Goal: Transaction & Acquisition: Book appointment/travel/reservation

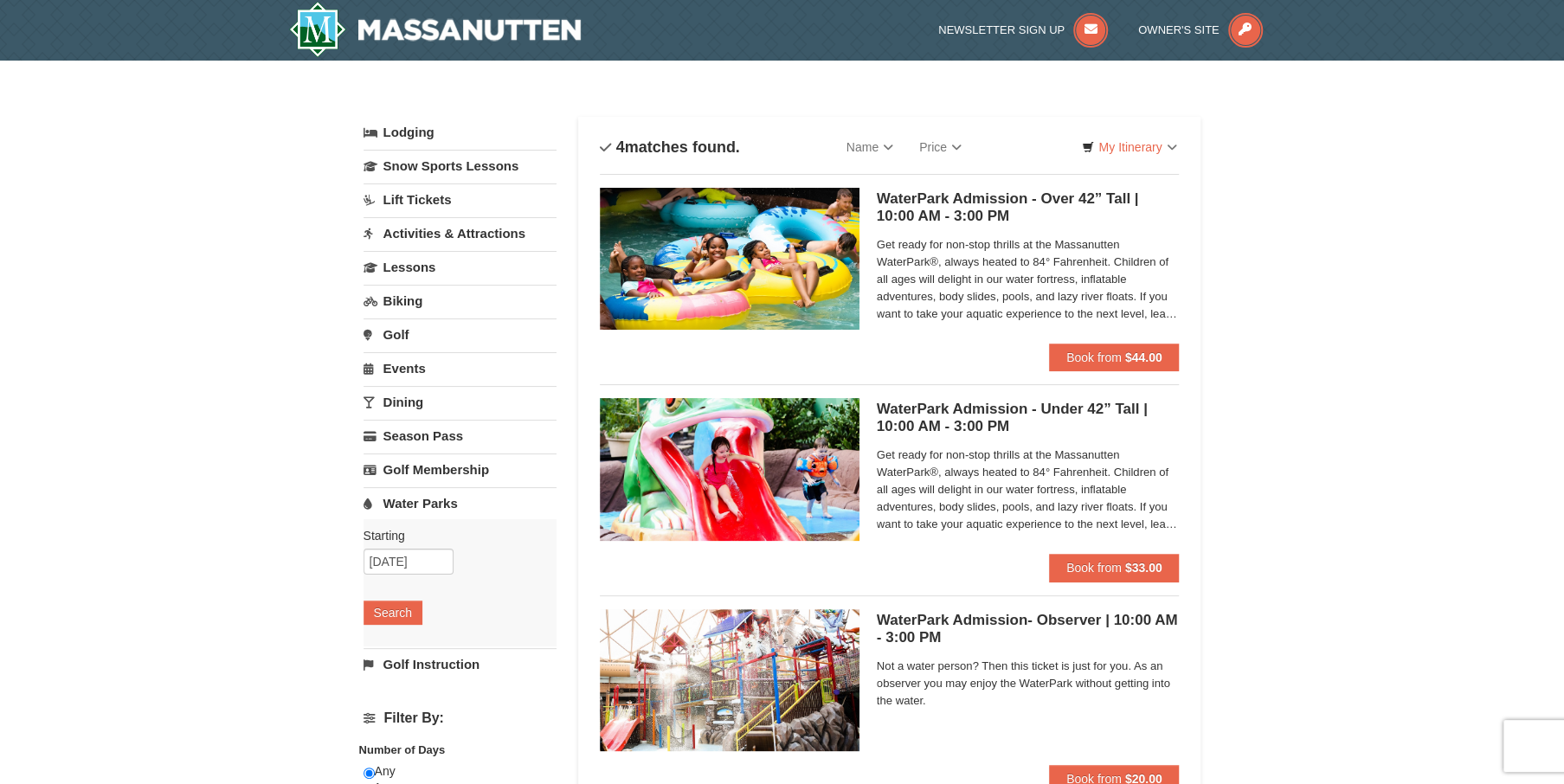
select select "9"
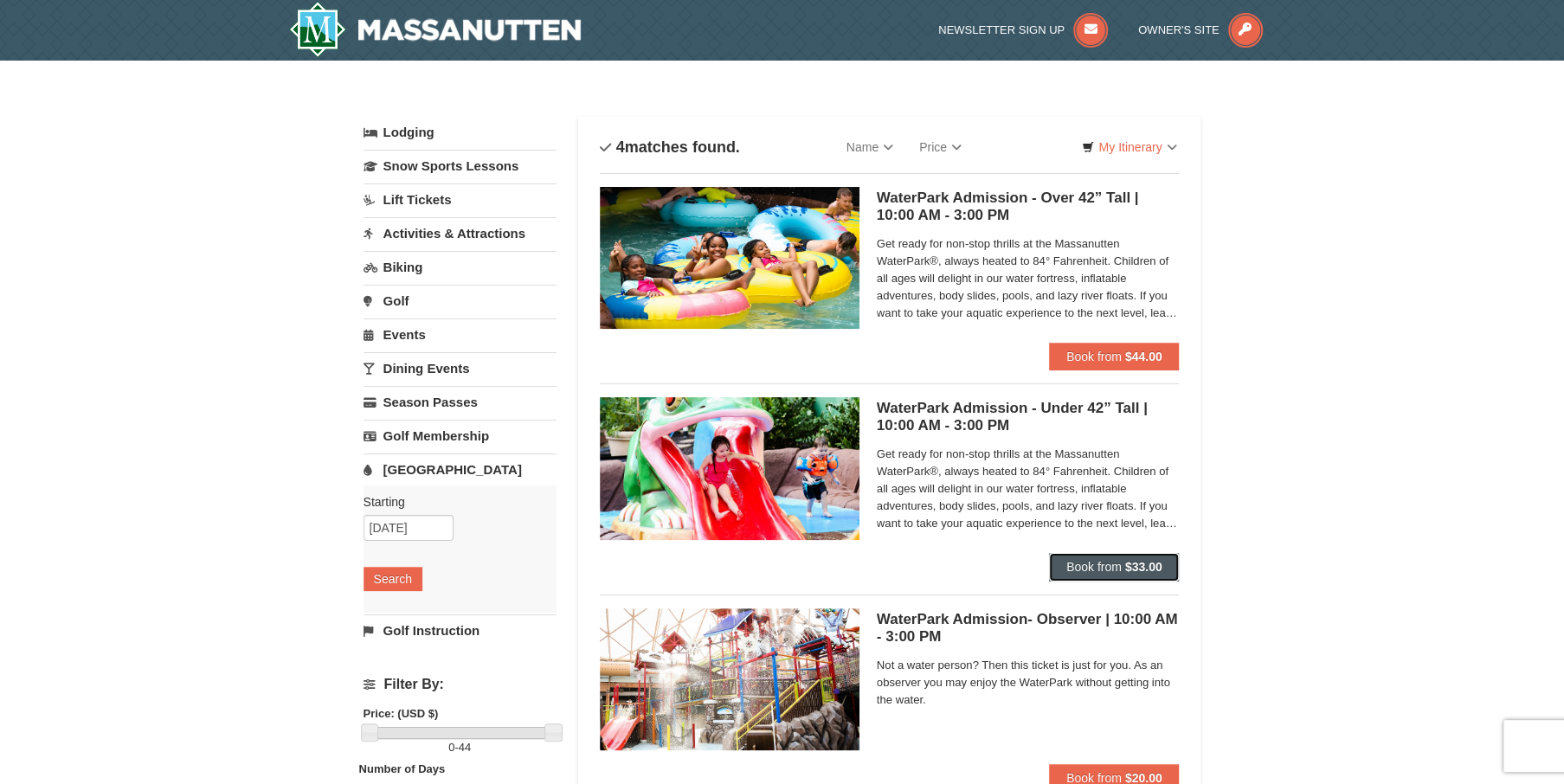
click at [1084, 575] on button "Book from $33.00" at bounding box center [1114, 567] width 130 height 27
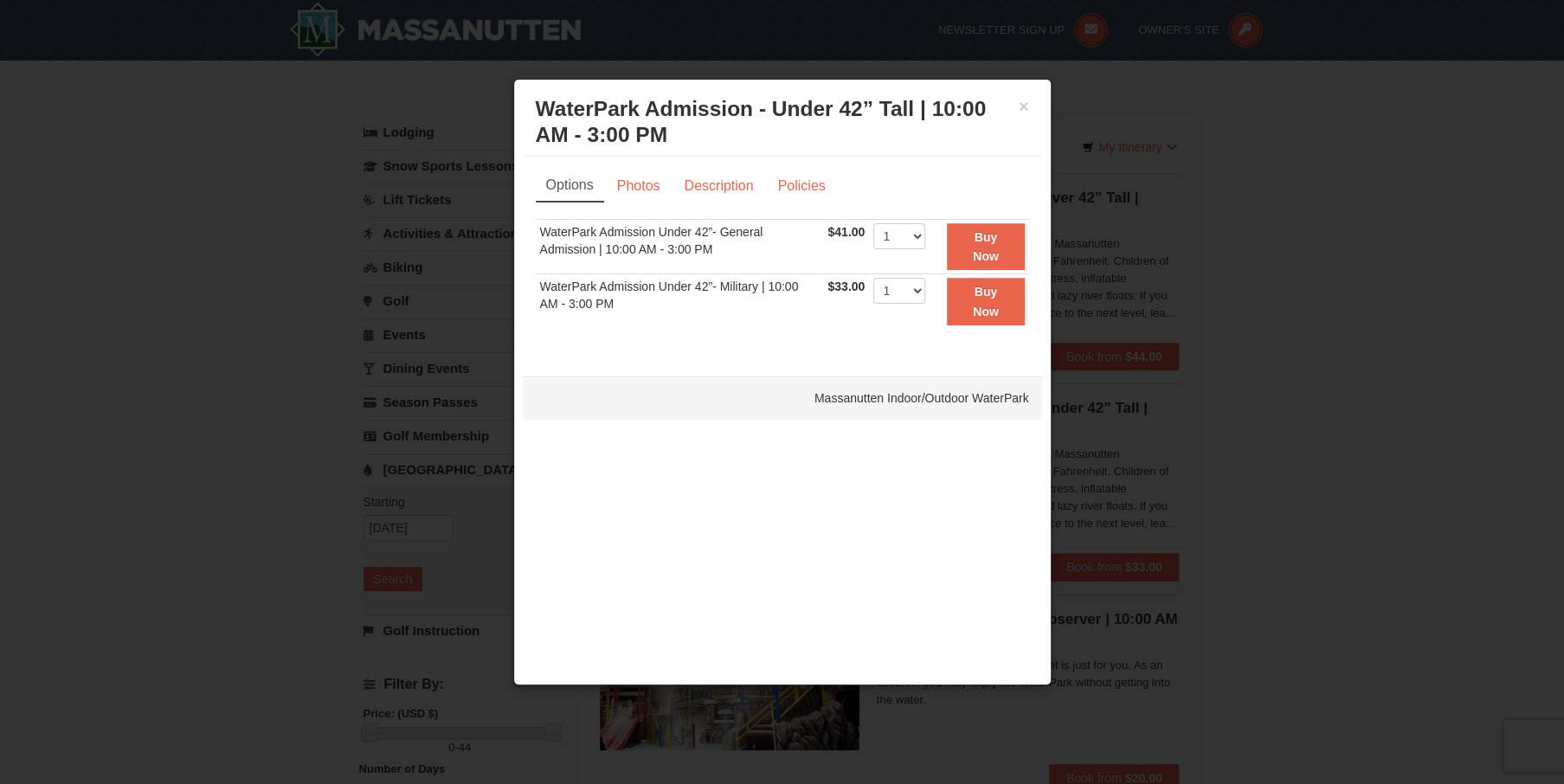
click at [1042, 70] on div at bounding box center [782, 392] width 1564 height 784
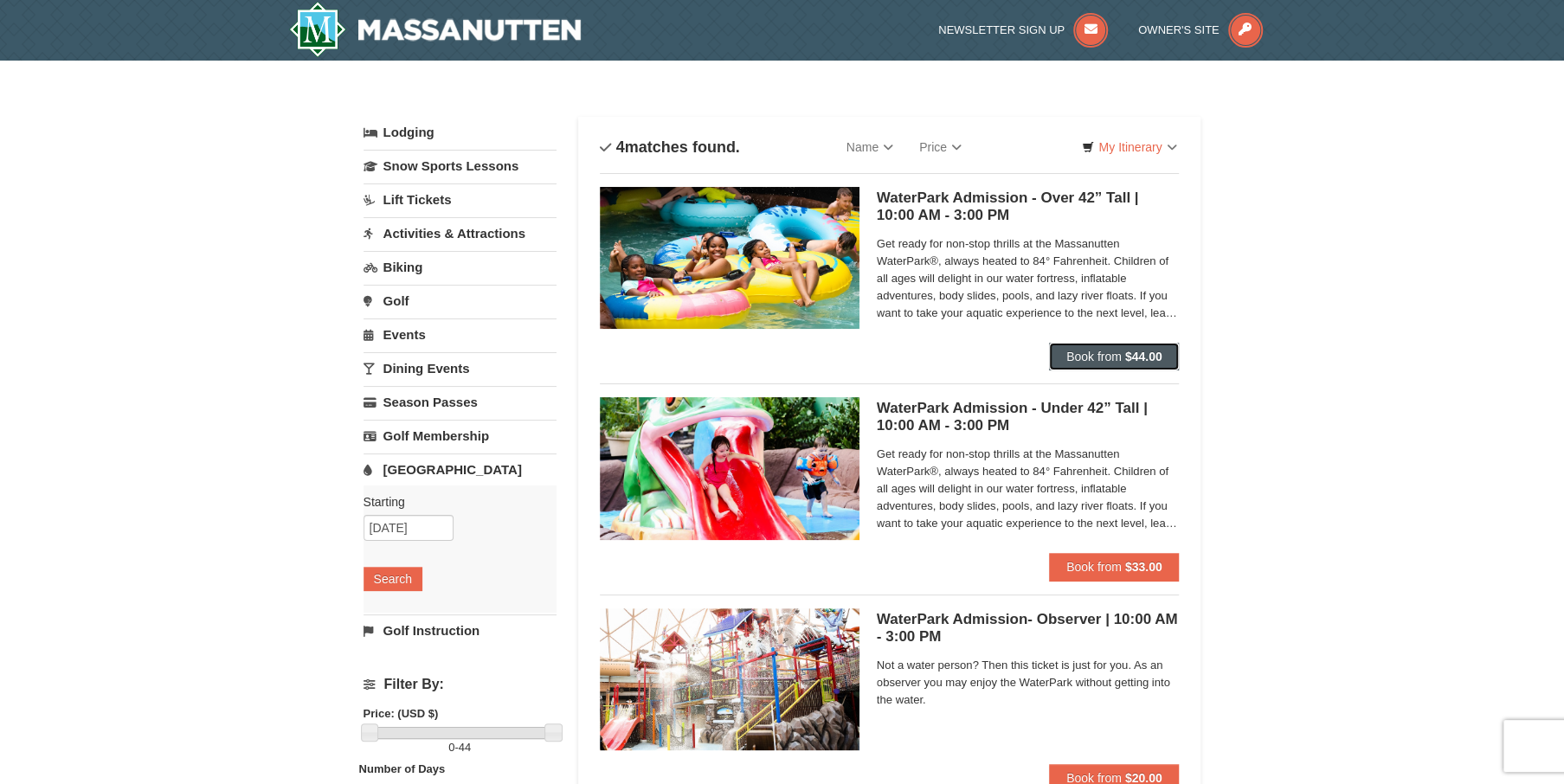
click at [1105, 356] on span "Book from" at bounding box center [1094, 356] width 56 height 14
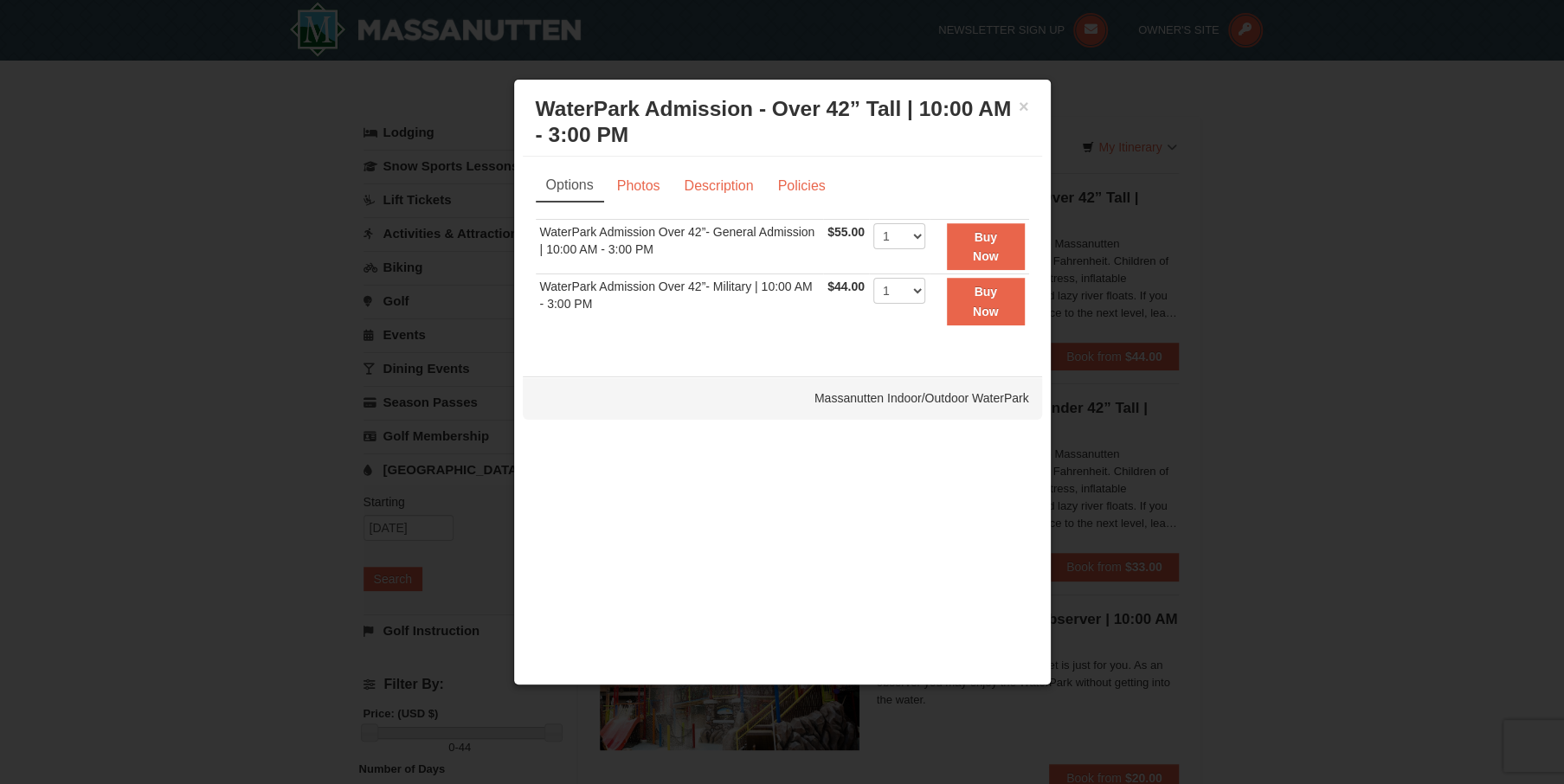
click at [1006, 78] on div "× WaterPark Admission - Over 42” Tall | 10:00 AM - 3:00 PM Massanutten Indoor/O…" at bounding box center [782, 382] width 539 height 608
click at [1004, 61] on div at bounding box center [782, 392] width 1564 height 784
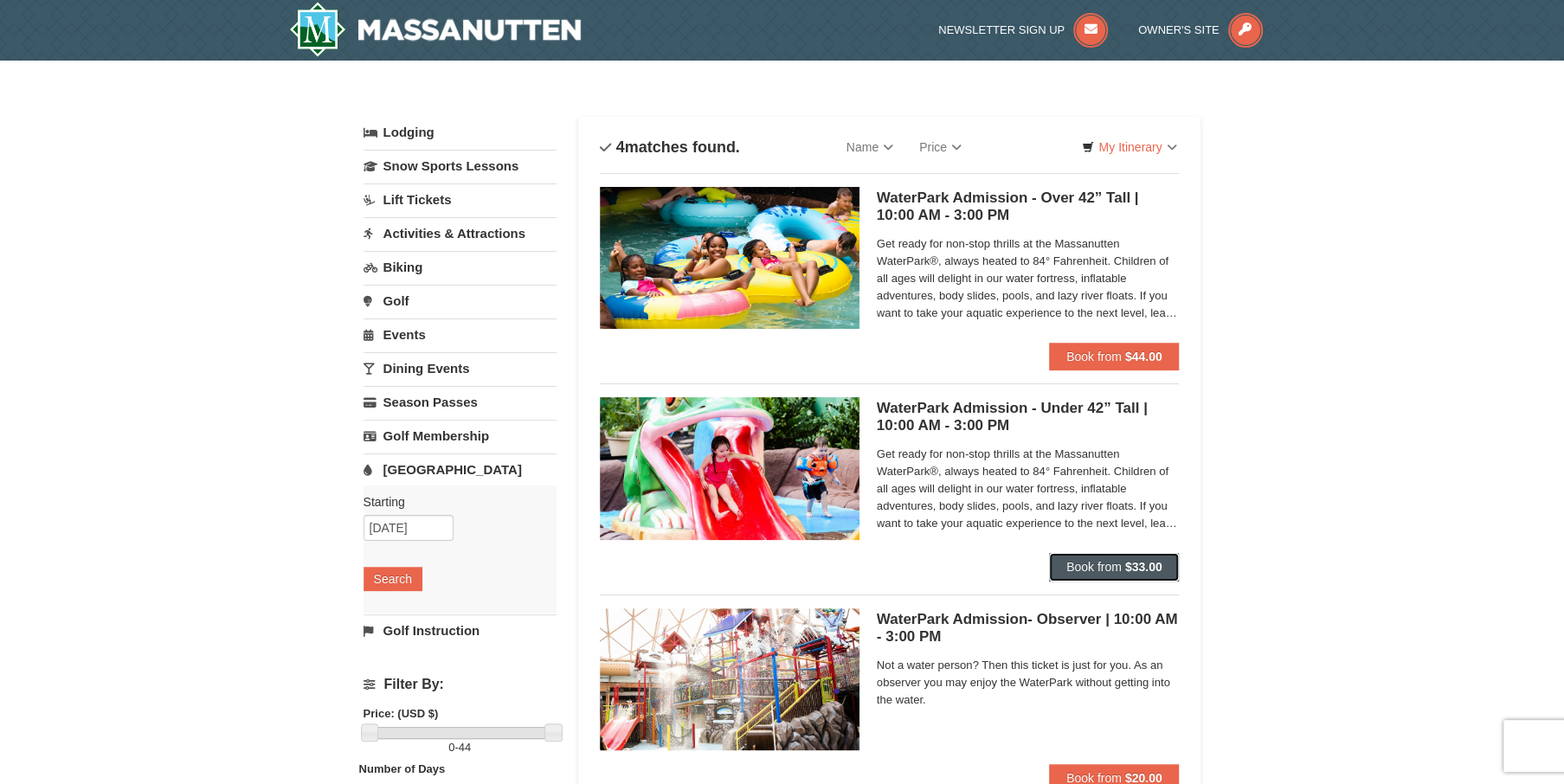
click at [1086, 564] on span "Book from" at bounding box center [1094, 567] width 56 height 14
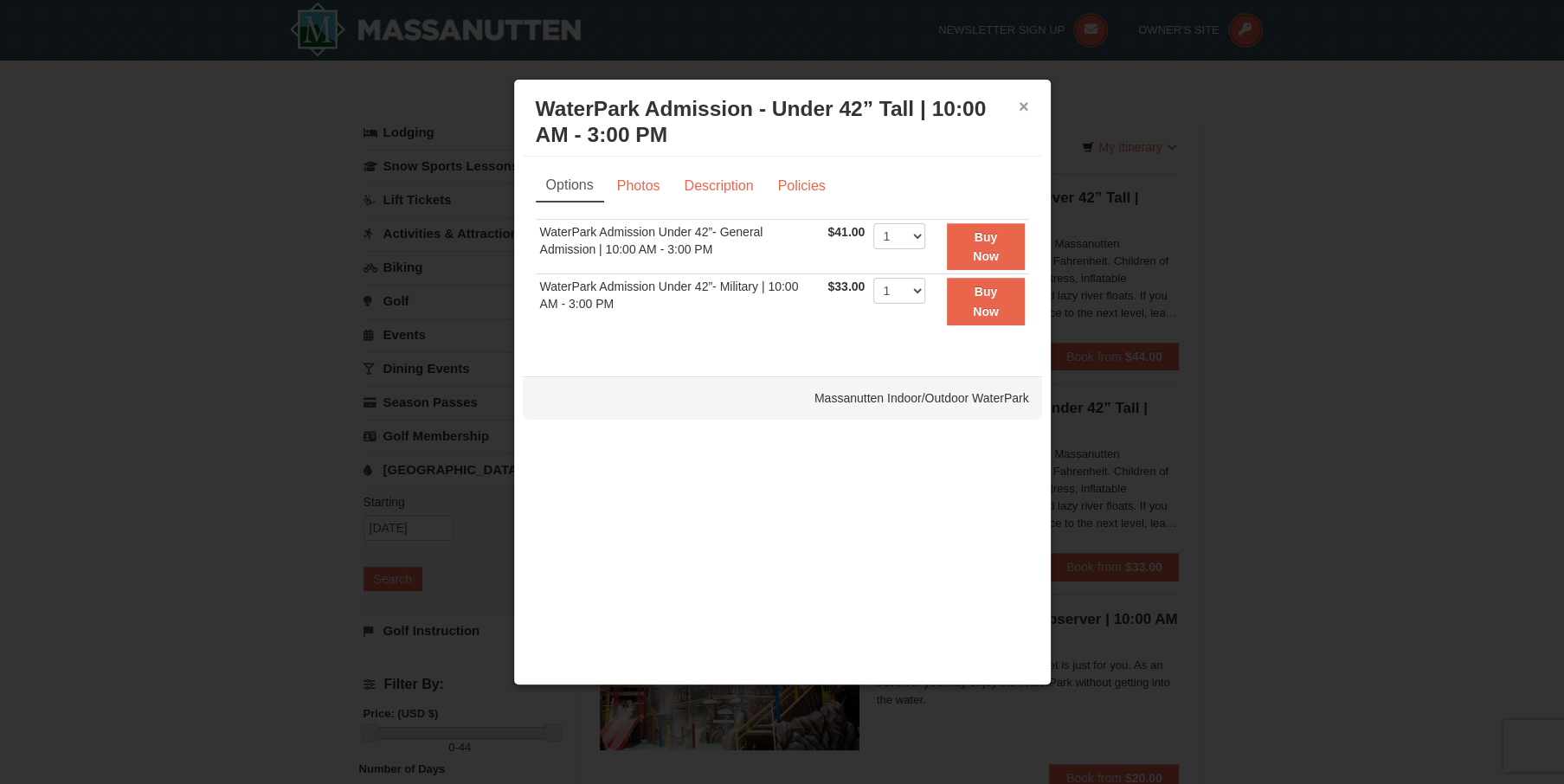
click at [1020, 98] on button "×" at bounding box center [1023, 107] width 11 height 18
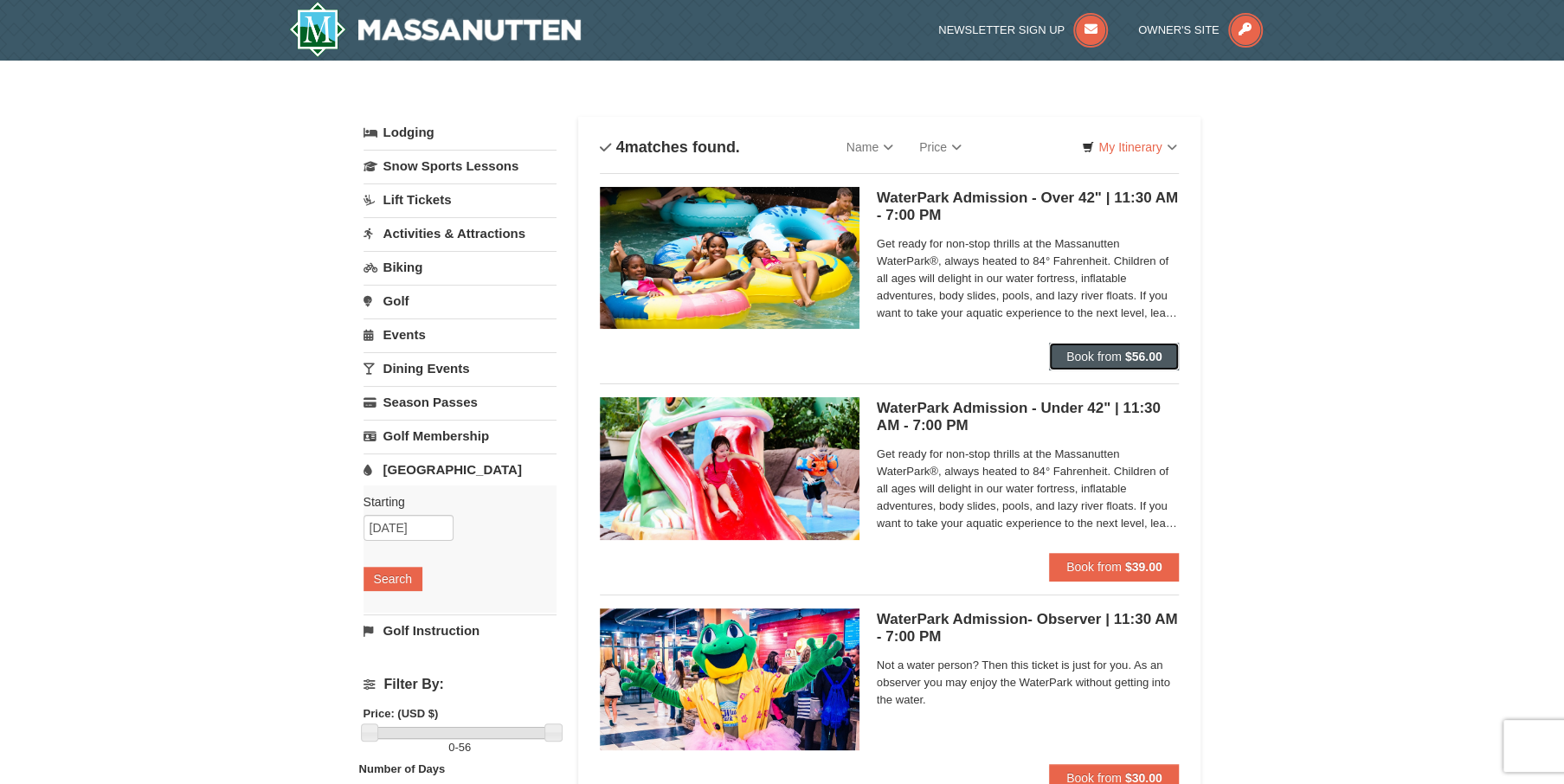
click at [1126, 362] on strong "$56.00" at bounding box center [1144, 356] width 37 height 14
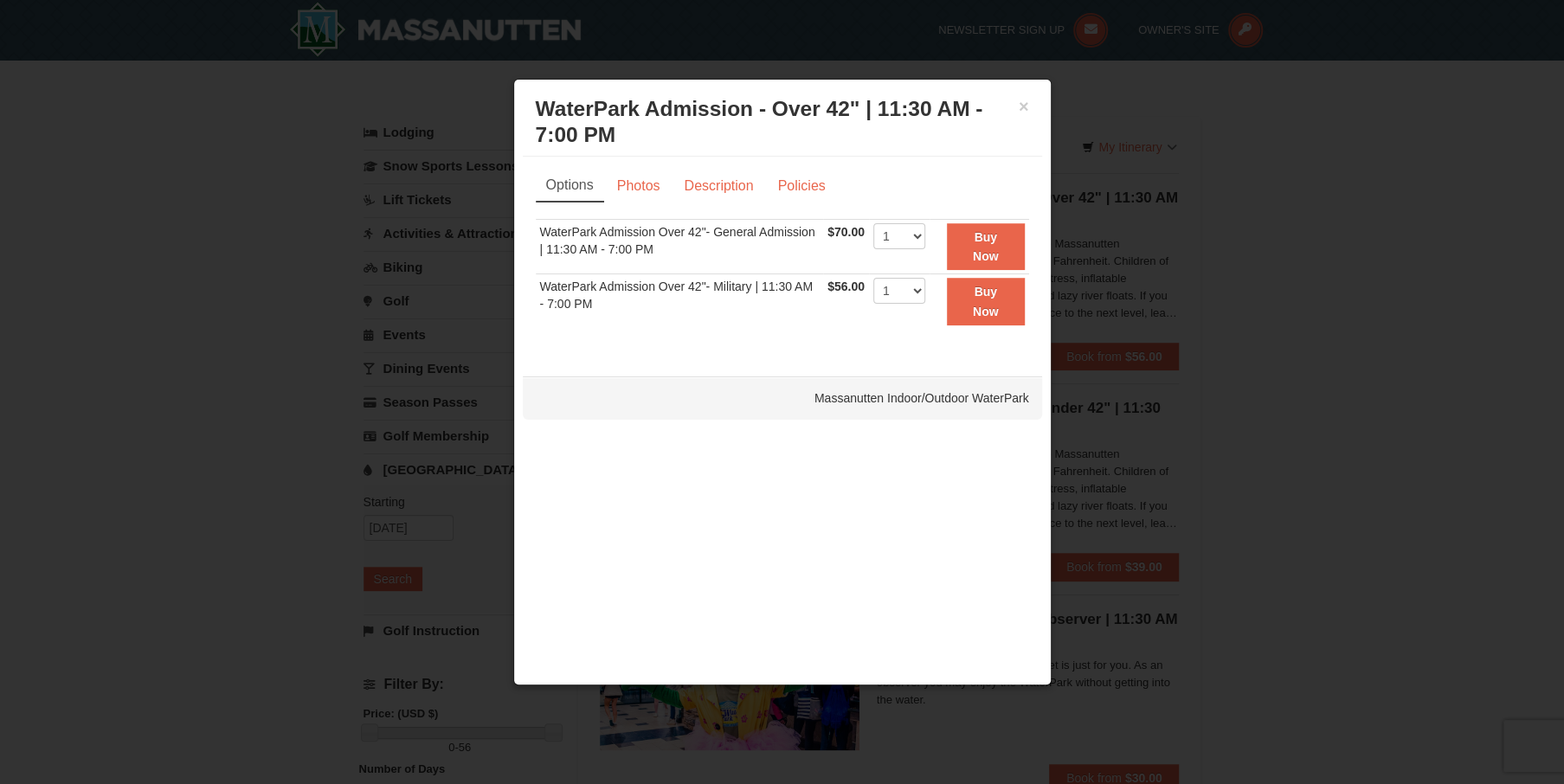
click at [1030, 106] on div "× WaterPark Admission - Over 42" | 11:30 AM - 7:00 PM Massanutten Indoor/Outdoo…" at bounding box center [782, 122] width 519 height 69
click at [1030, 107] on div "× WaterPark Admission - Over 42" | 11:30 AM - 7:00 PM Massanutten Indoor/Outdoo…" at bounding box center [782, 122] width 519 height 69
click at [1031, 94] on div "× WaterPark Admission - Over 42" | 11:30 AM - 7:00 PM Massanutten Indoor/Outdoo…" at bounding box center [782, 122] width 519 height 69
click at [1022, 100] on button "×" at bounding box center [1023, 107] width 11 height 18
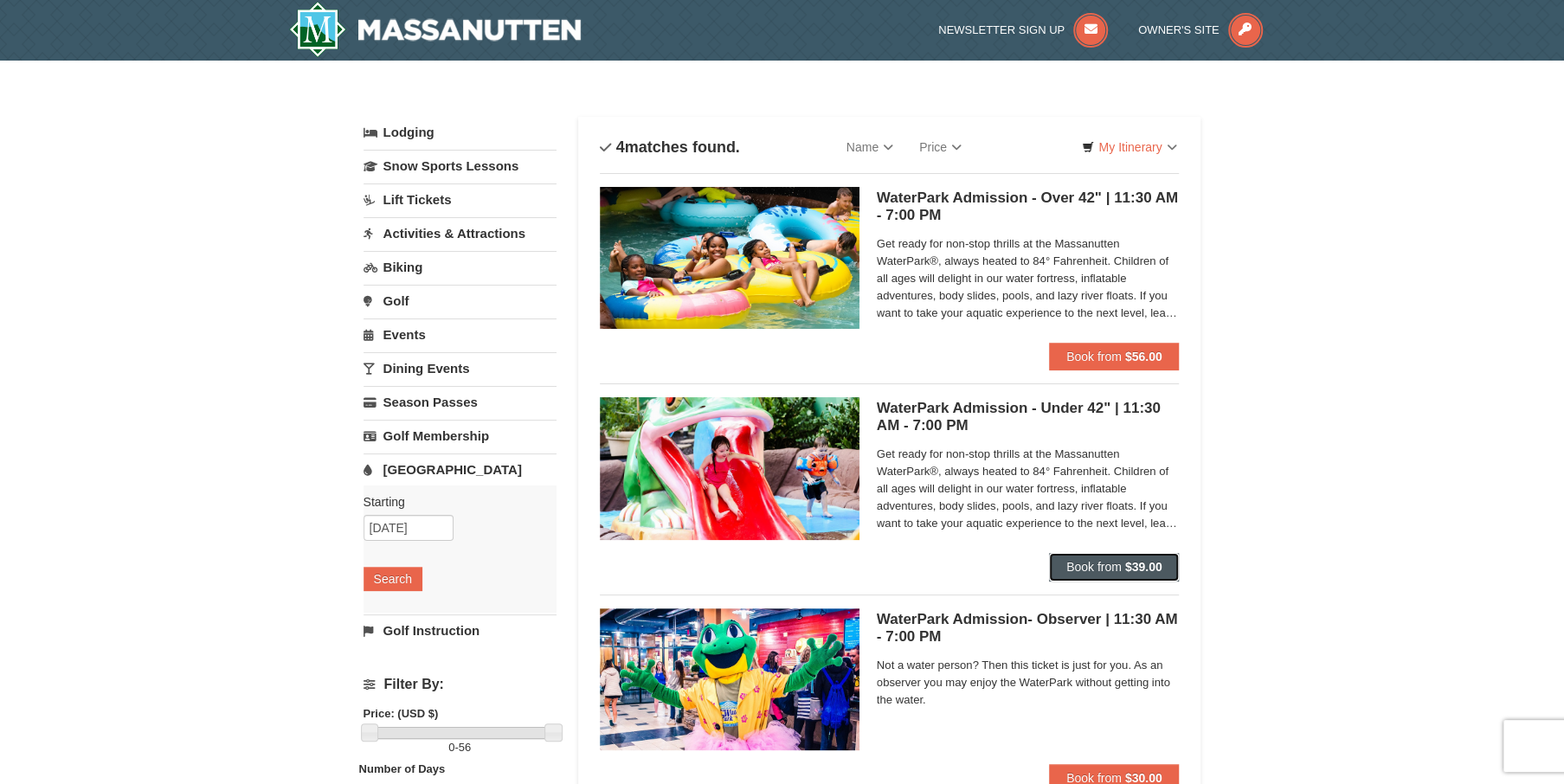
click at [1151, 576] on button "Book from $39.00" at bounding box center [1114, 567] width 130 height 27
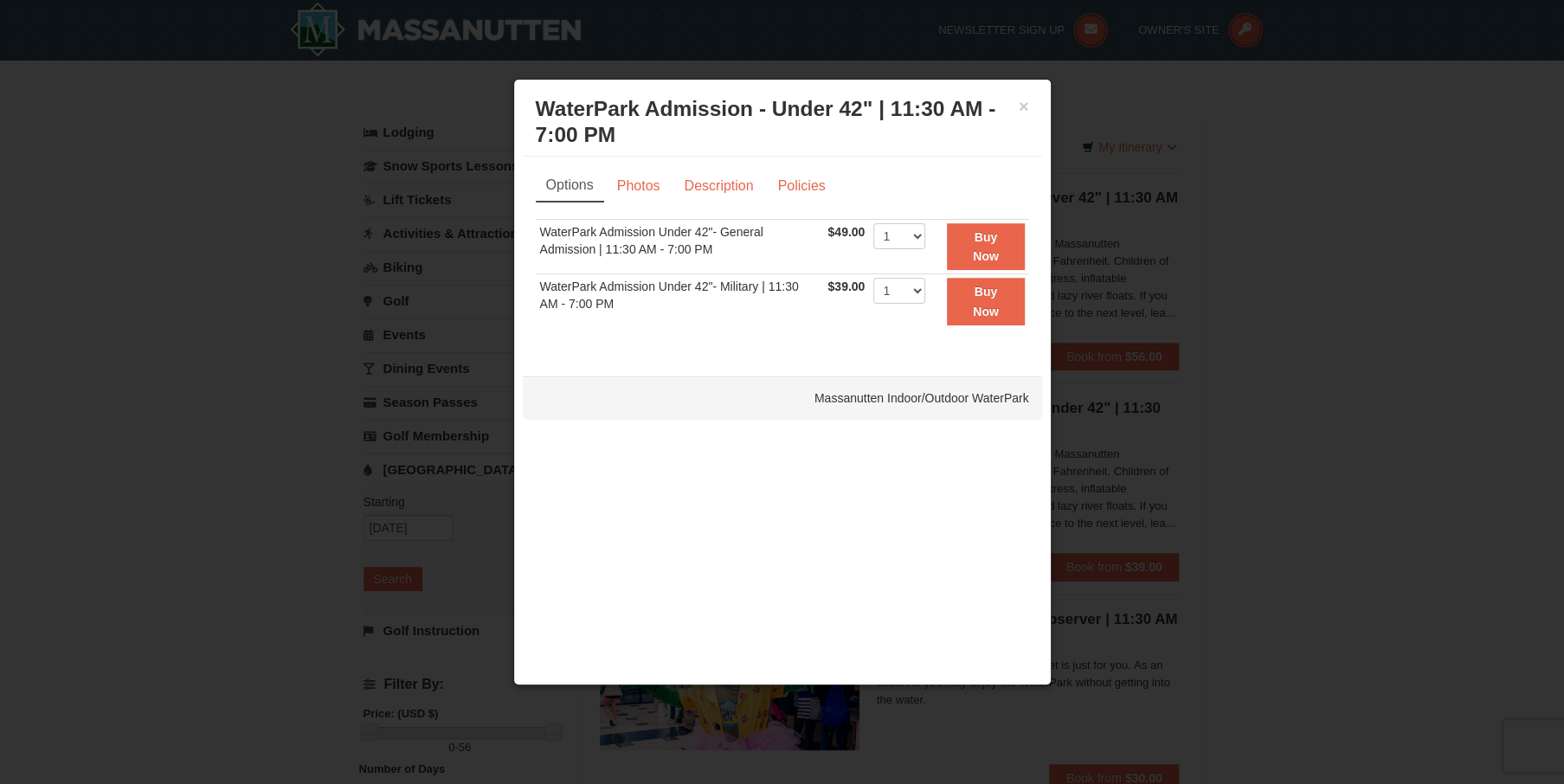
click at [1027, 91] on div "× WaterPark Admission - Under 42" | 11:30 AM - 7:00 PM Massanutten Indoor/Outdo…" at bounding box center [782, 122] width 519 height 69
click at [1026, 100] on button "×" at bounding box center [1023, 107] width 11 height 18
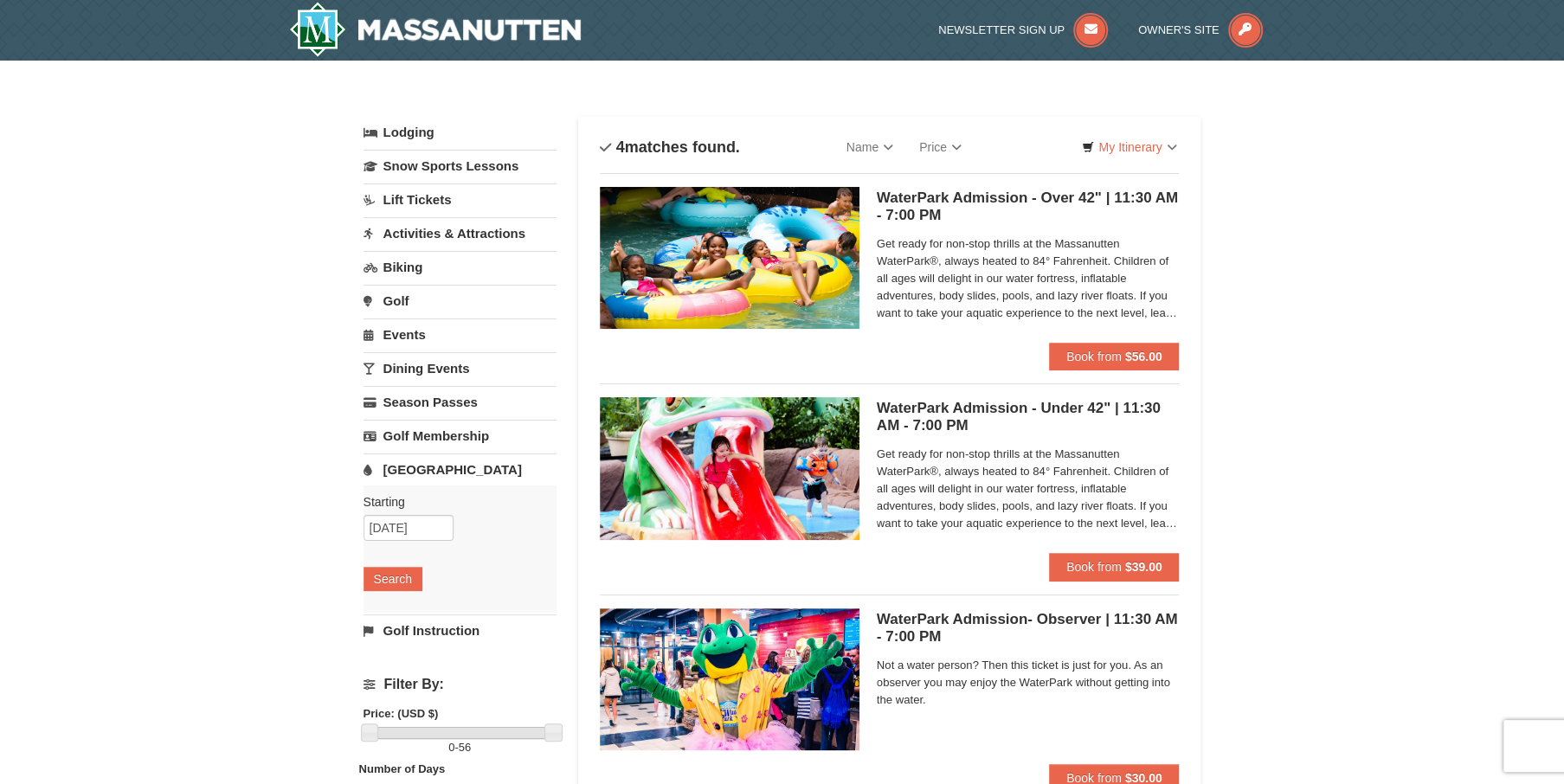
click at [1264, 362] on div "× Categories List Filter My Itinerary Questions? [PHONE_NUMBER] Lodging Arrival…" at bounding box center [782, 562] width 1564 height 1003
